Goal: Communication & Community: Answer question/provide support

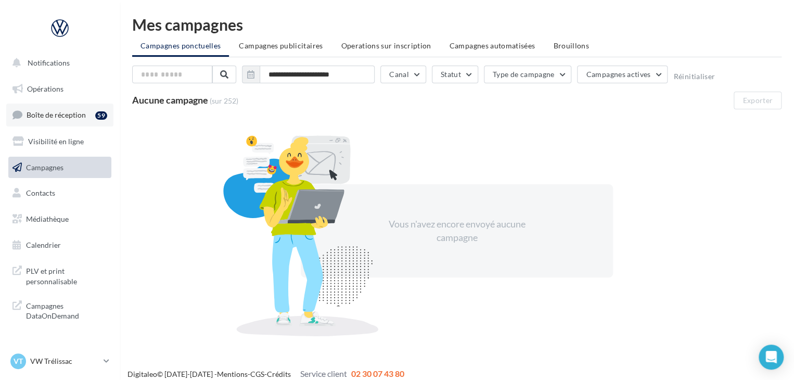
click at [53, 106] on link "Boîte de réception 59" at bounding box center [59, 115] width 107 height 22
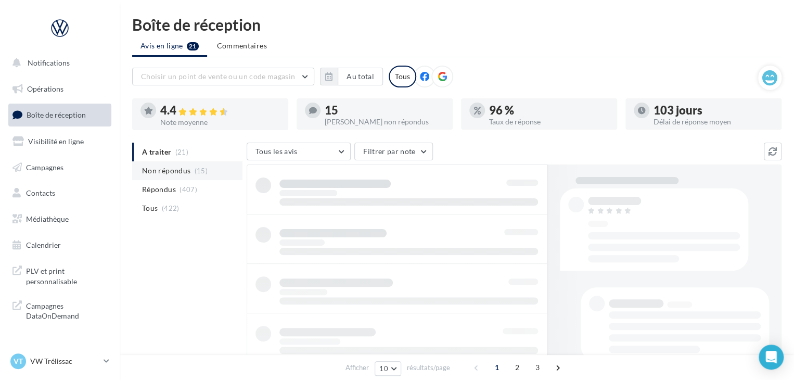
click at [192, 173] on li "Non répondus (15)" at bounding box center [187, 170] width 110 height 19
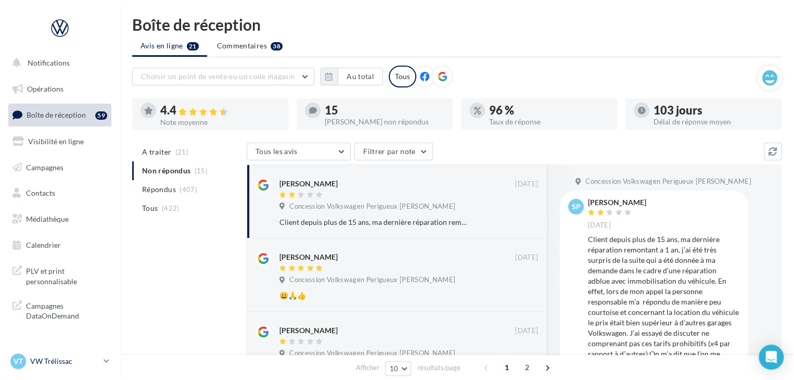
click at [88, 352] on link "VT VW Trélissac vw-lasa-24750" at bounding box center [59, 361] width 103 height 20
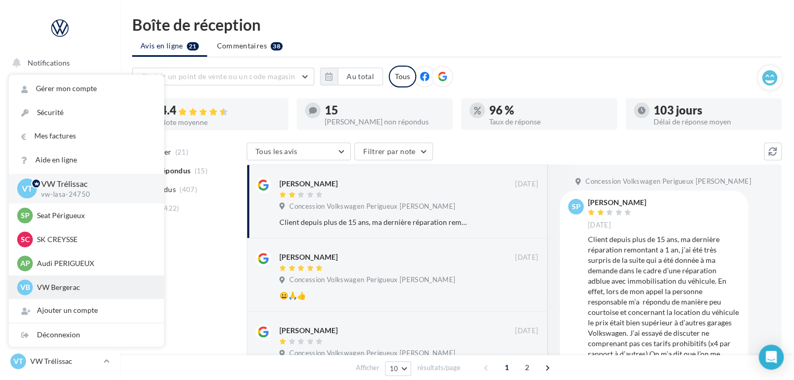
click at [98, 282] on p "VW Bergerac" at bounding box center [94, 287] width 114 height 10
